Goal: Download file/media

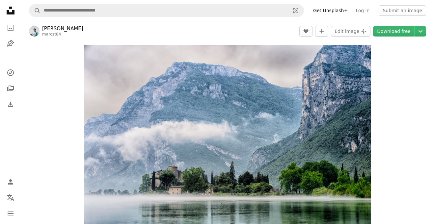
scroll to position [42, 0]
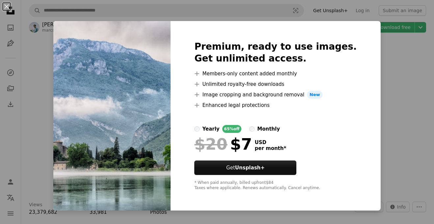
click at [379, 83] on div "An X shape Premium, ready to use images. Get unlimited access. A plus sign Memb…" at bounding box center [217, 112] width 434 height 224
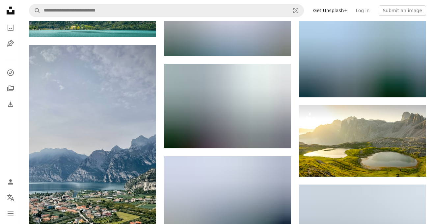
scroll to position [1340, 0]
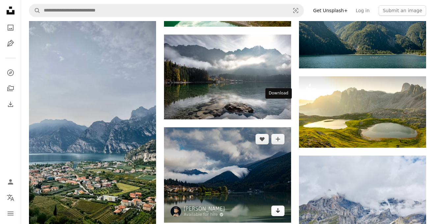
click at [274, 206] on link "Arrow pointing down" at bounding box center [277, 211] width 13 height 11
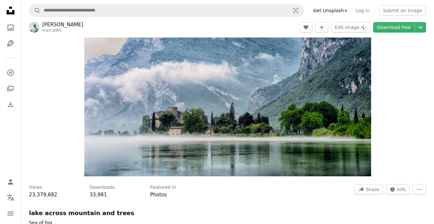
scroll to position [0, 0]
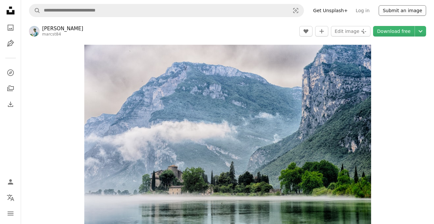
click at [394, 14] on button "Submit an image" at bounding box center [401, 10] width 47 height 11
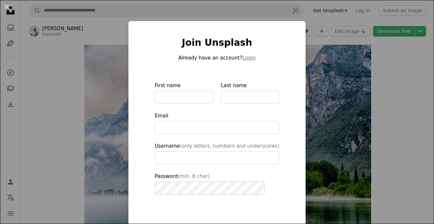
click at [127, 96] on div "An X shape Join Unsplash Already have an account? Login First name Last name Em…" at bounding box center [217, 112] width 434 height 224
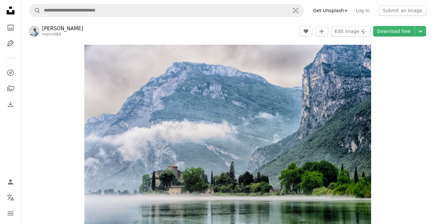
click at [68, 28] on header "[PERSON_NAME] marcst84 A heart A plus sign Edit image Plus sign for Unsplash+ D…" at bounding box center [227, 31] width 413 height 20
